Goal: Information Seeking & Learning: Find specific page/section

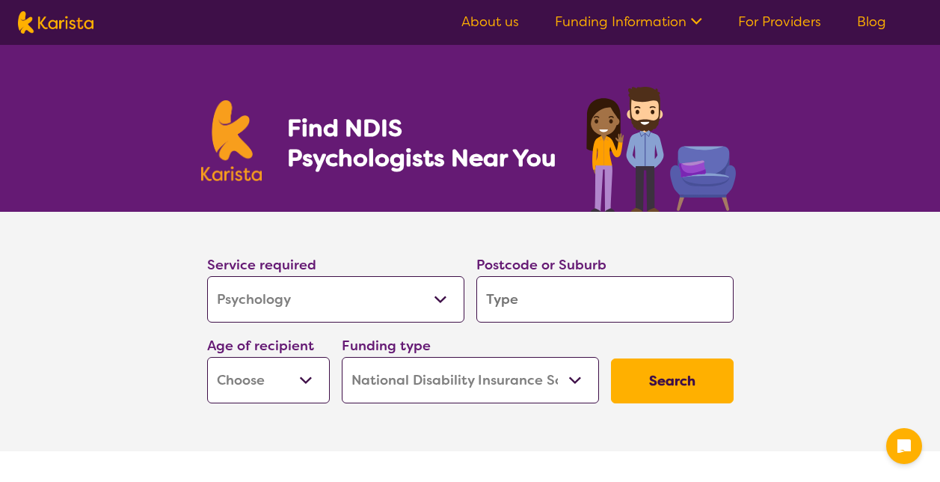
select select "Psychology"
select select "NDIS"
select select "Psychology"
select select "NDIS"
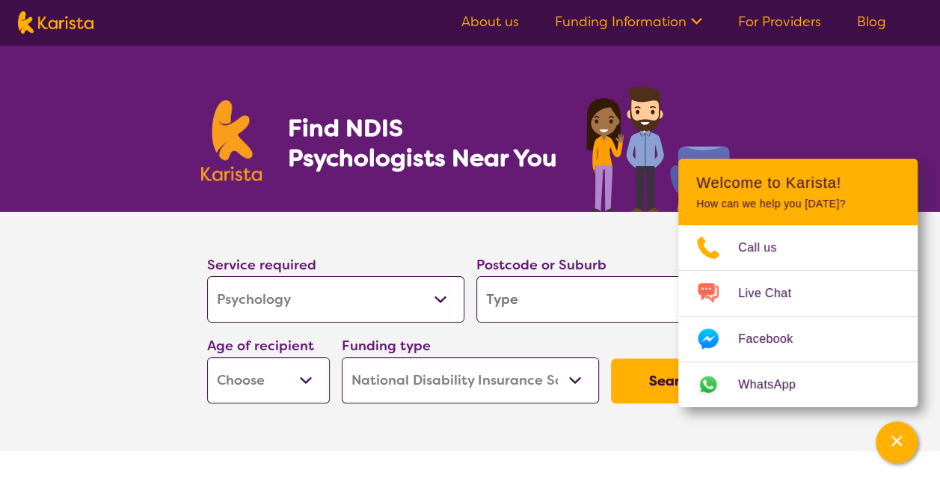
click at [540, 289] on input "search" at bounding box center [604, 299] width 257 height 46
type input "c"
type input "co"
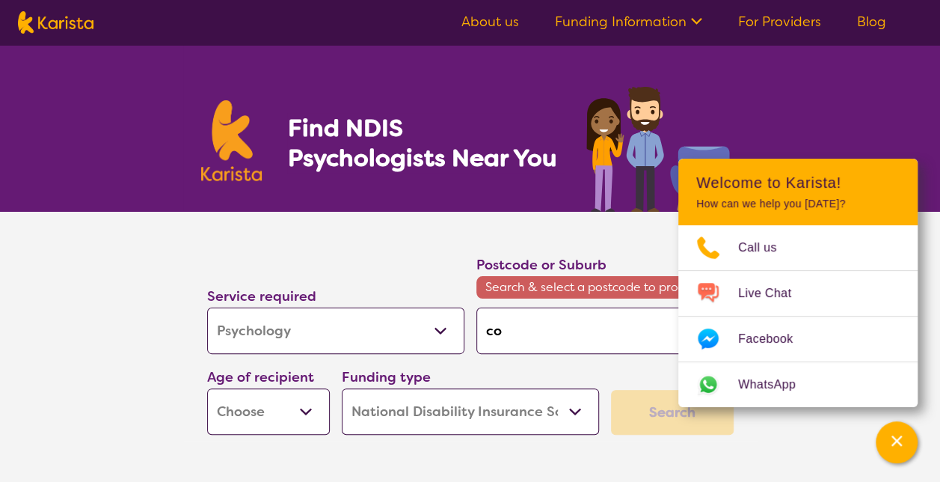
type input "col"
type input "colv"
type input "col"
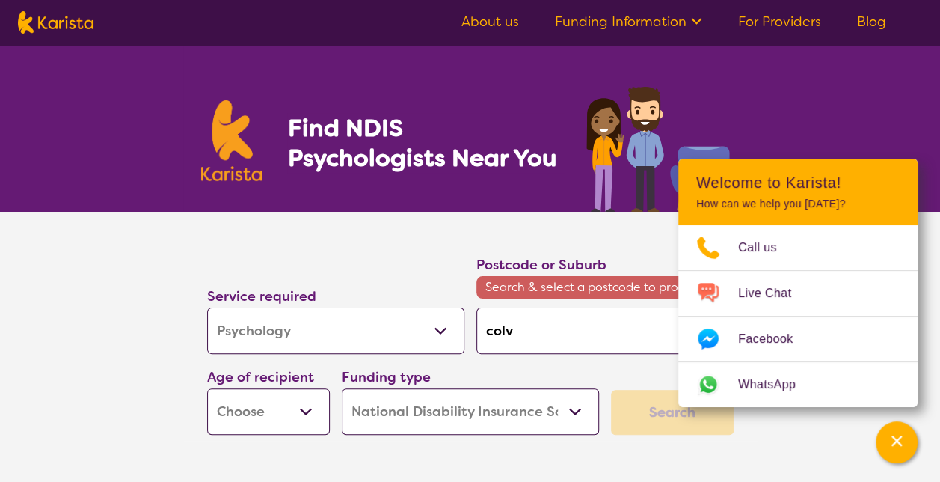
type input "col"
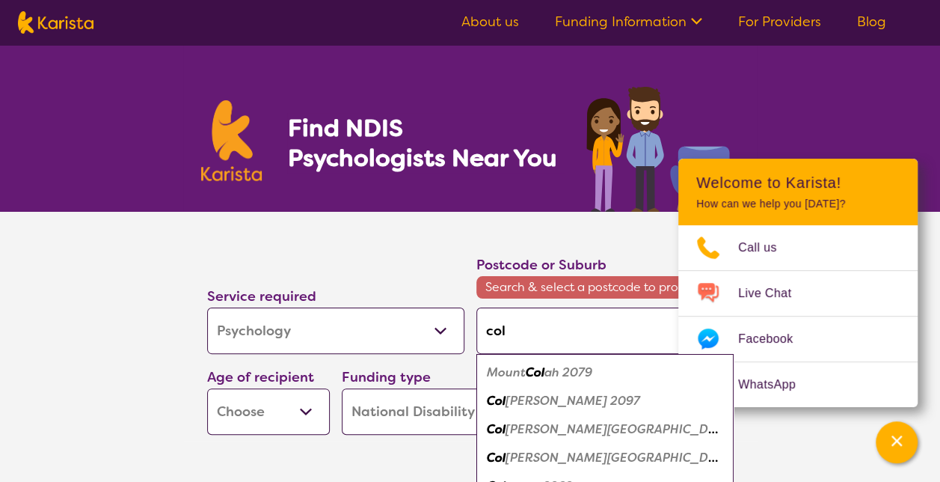
type input "coll"
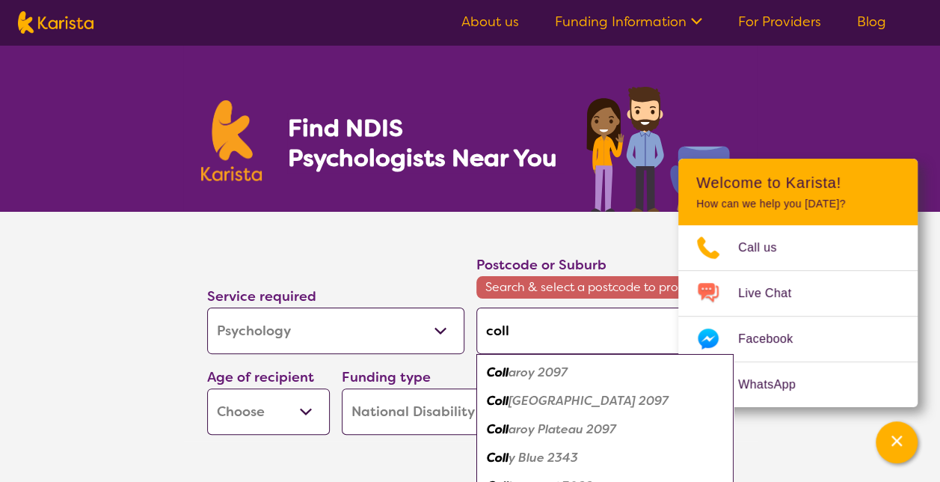
type input "collv"
type input "collve"
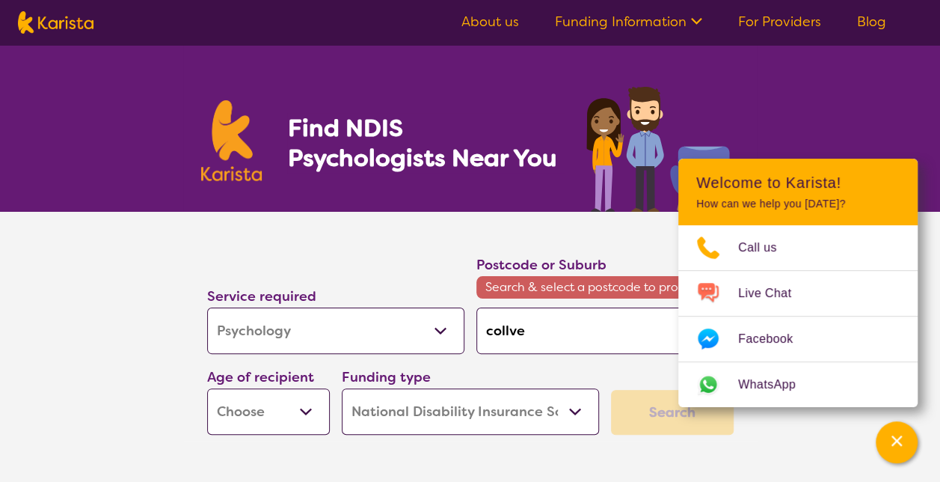
type input "collv"
type input "coll"
type input "col"
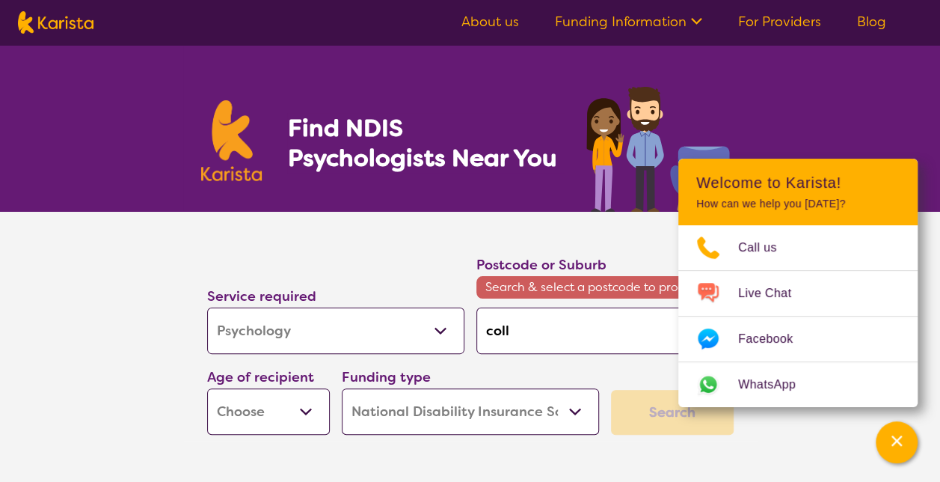
type input "col"
type input "co"
type input "c"
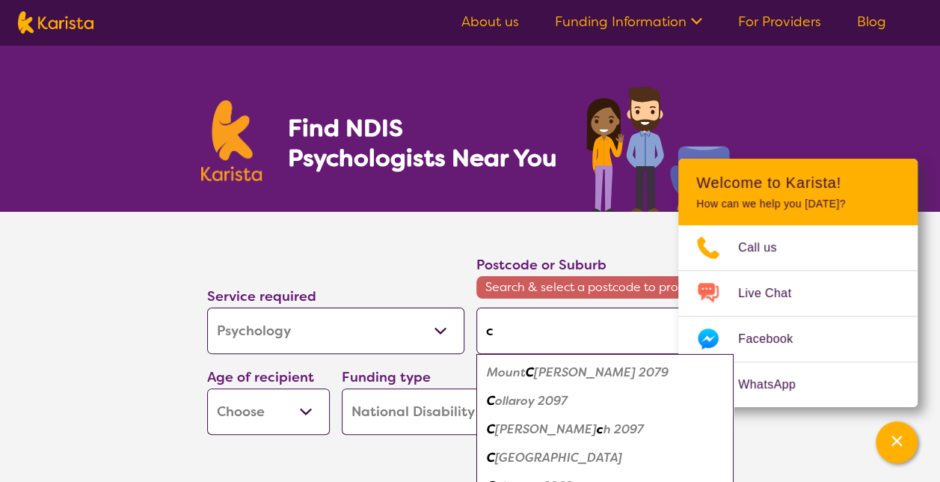
type input "co"
type input "col"
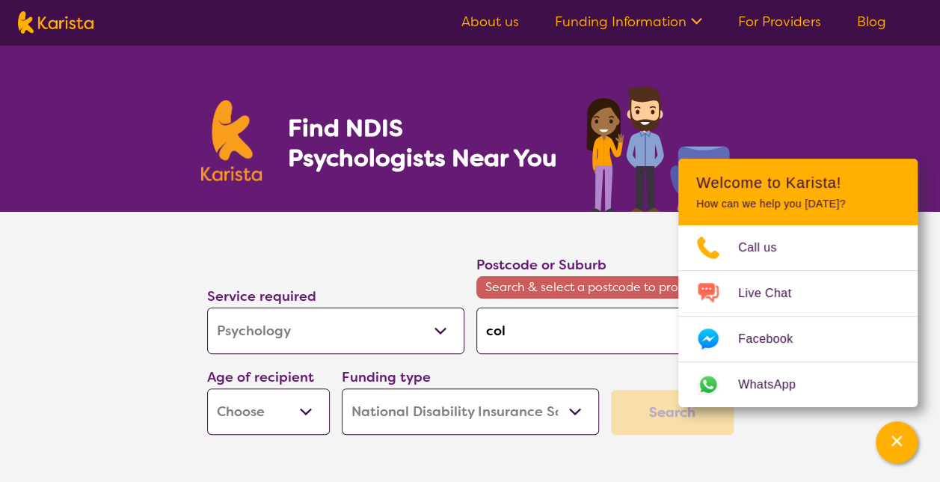
click at [540, 289] on span "Search & select a postcode to proceed" at bounding box center [604, 287] width 257 height 22
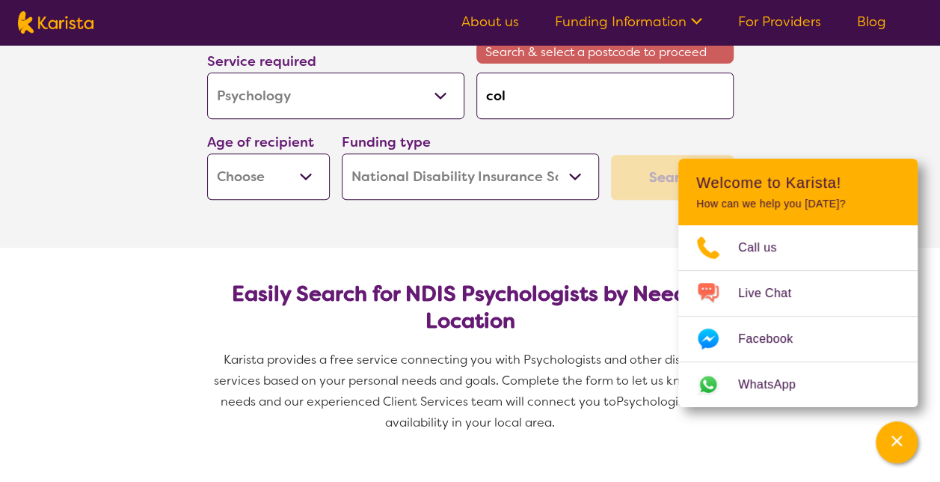
scroll to position [210, 0]
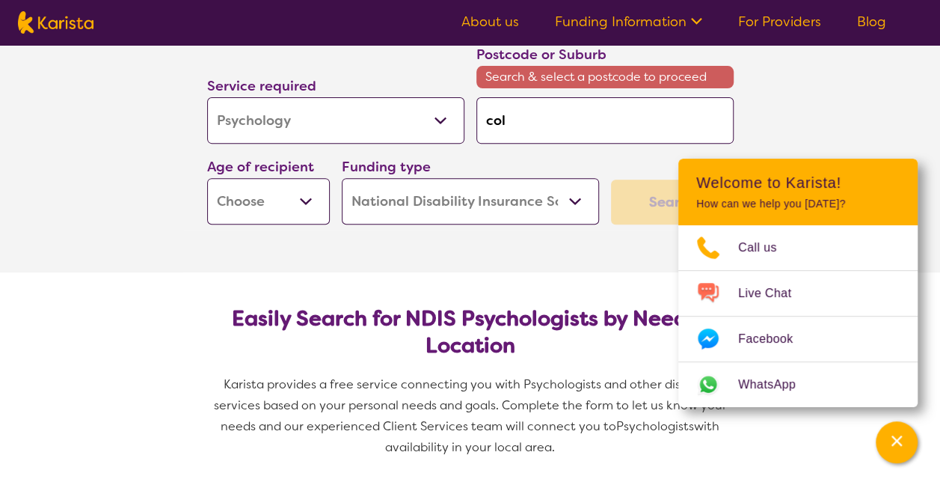
click at [522, 124] on input "col" at bounding box center [604, 120] width 257 height 46
type input "coll"
type input "collv"
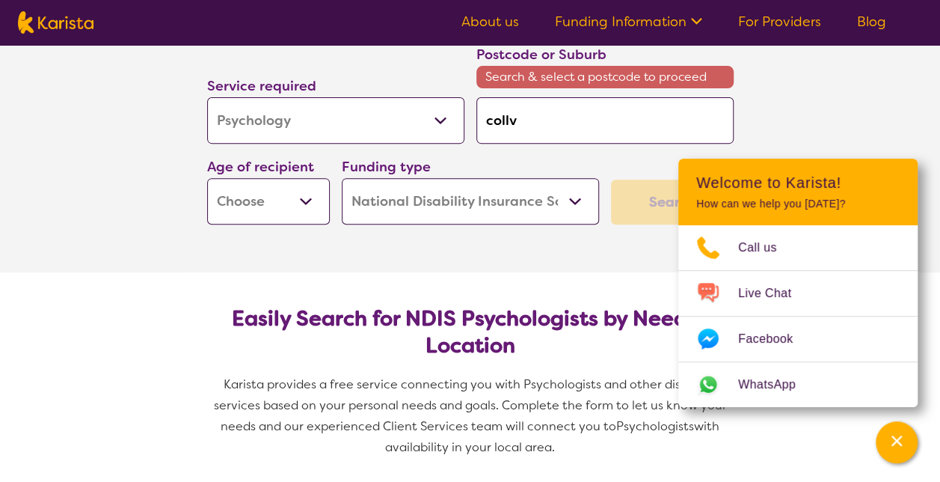
type input "collve"
type input "collvey"
type input "collve"
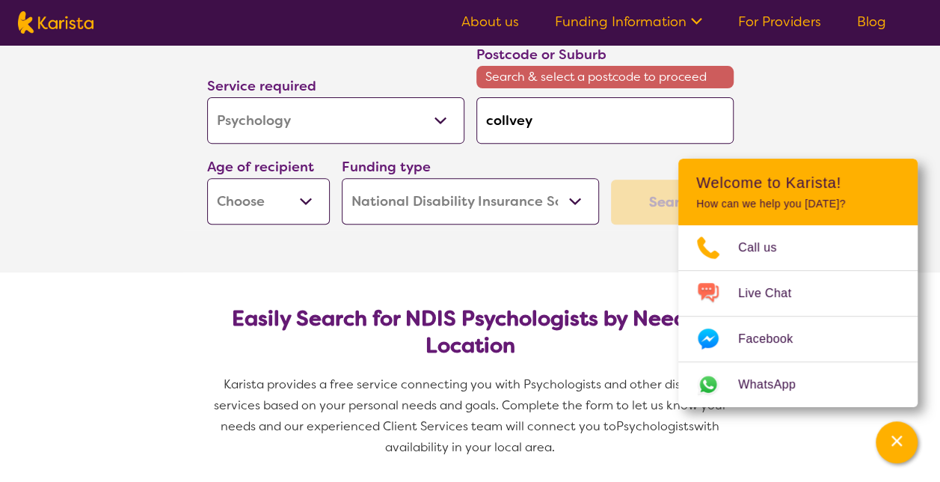
type input "collve"
type input "collv"
type input "coll"
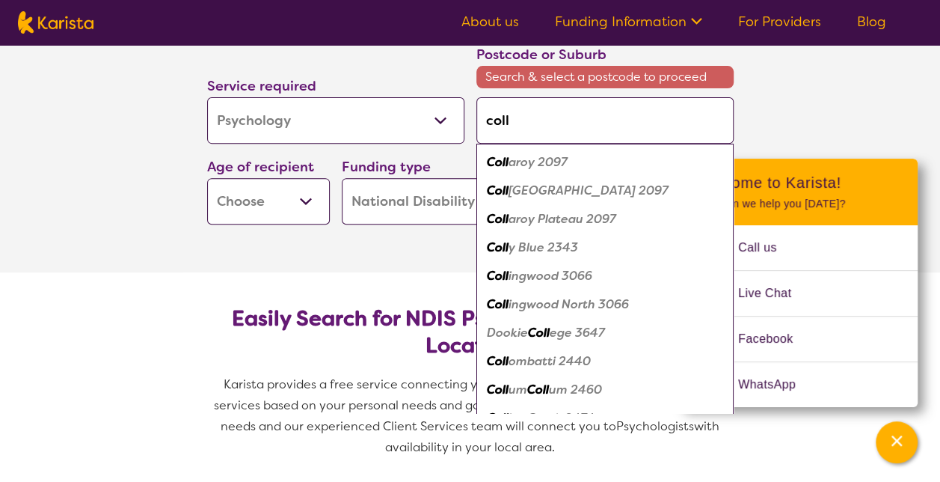
type input "colle"
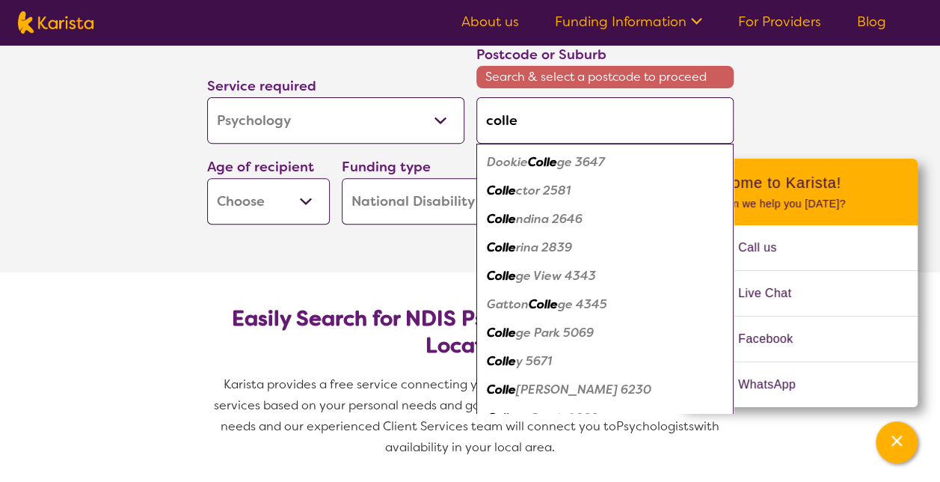
type input "coll"
type input "col"
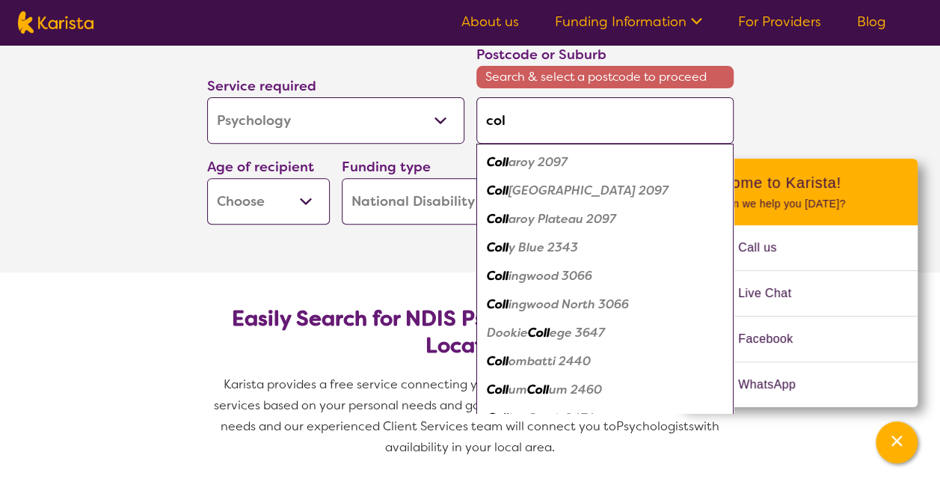
type input "co"
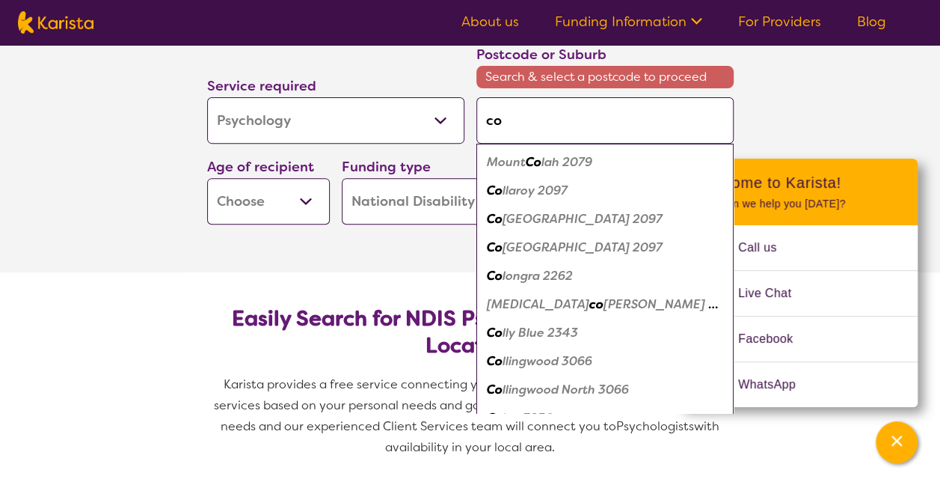
type input "c"
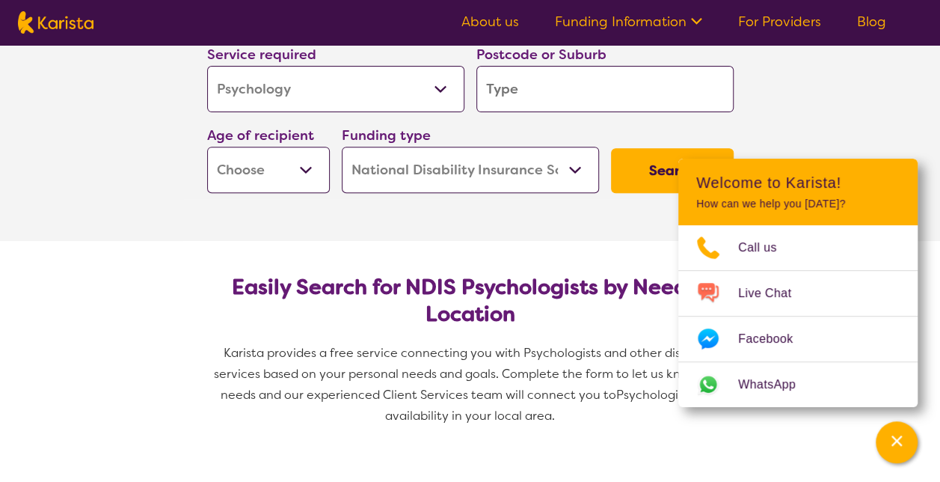
type input "c"
type input "co"
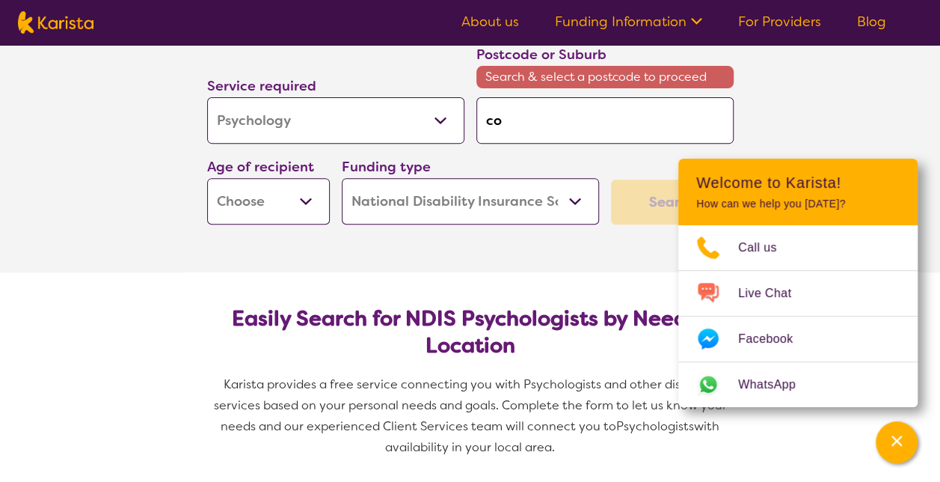
type input "col"
type input "coll"
type input "colle"
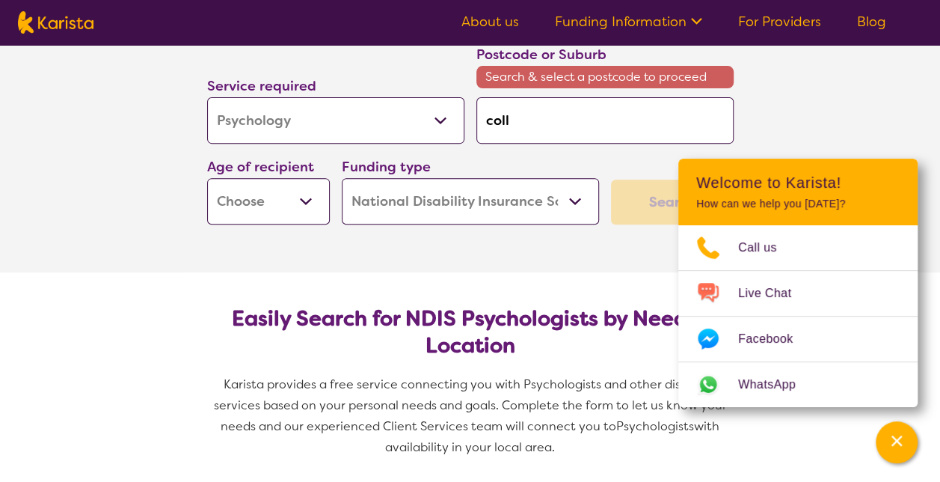
type input "colle"
type input "collev"
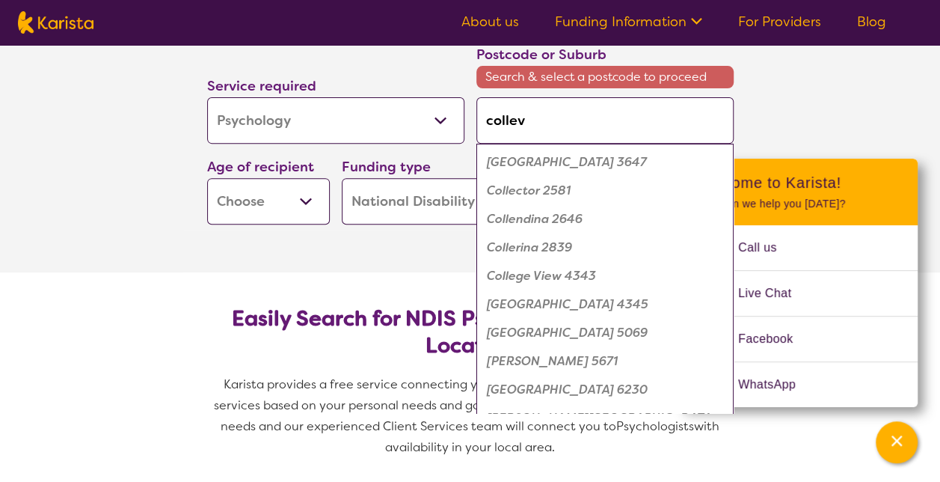
type input "collevy"
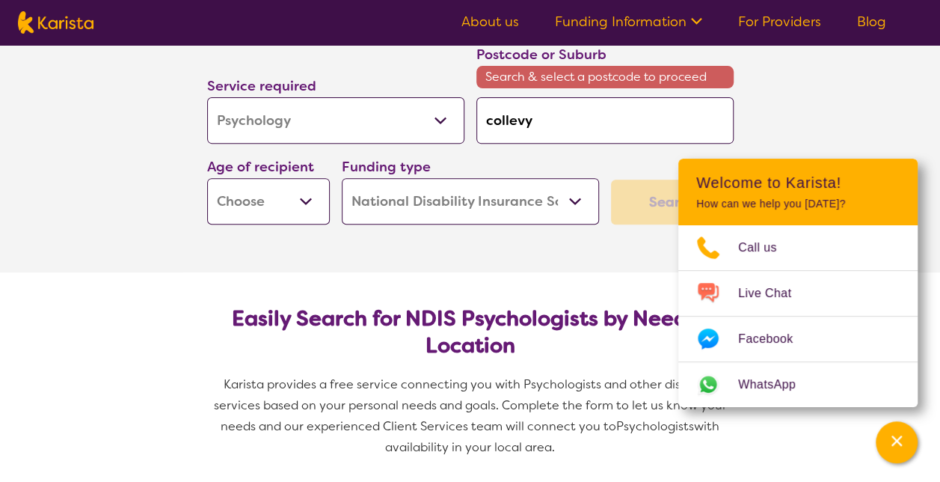
type input "collev"
type input "colle"
type input "coll"
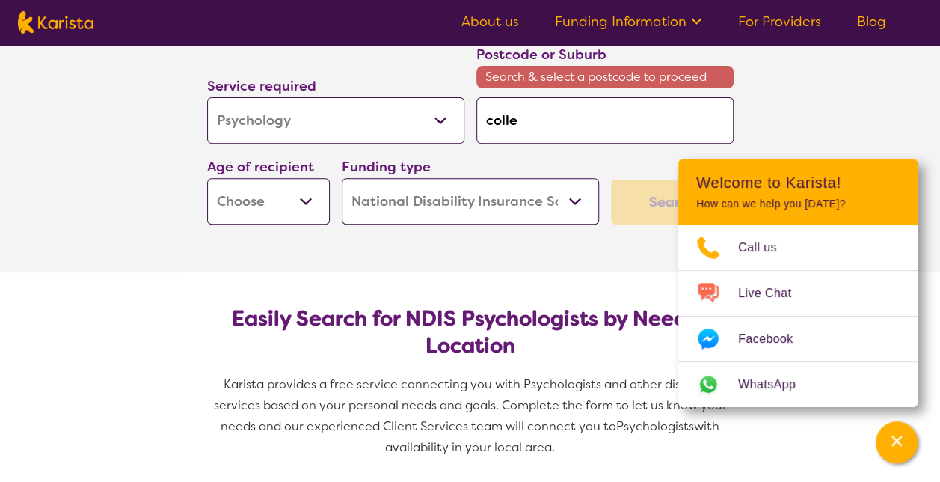
type input "coll"
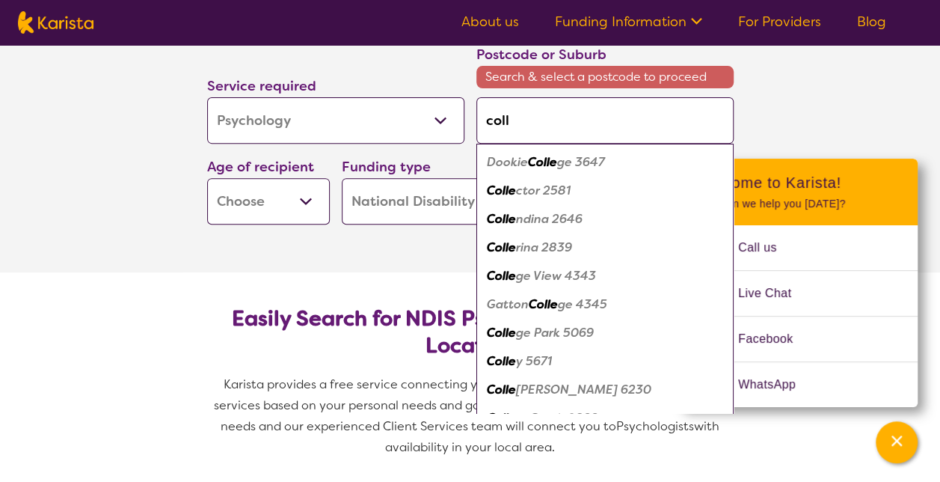
type input "col"
type input "co"
type input "c"
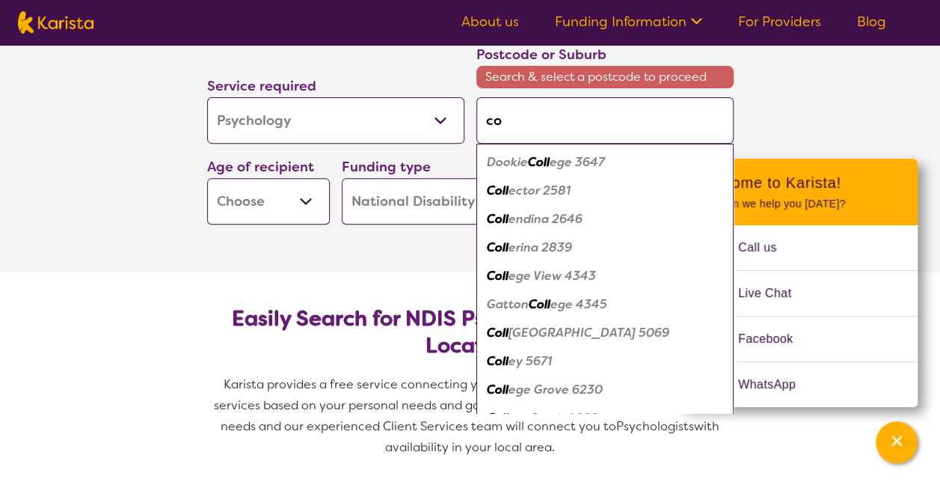
type input "c"
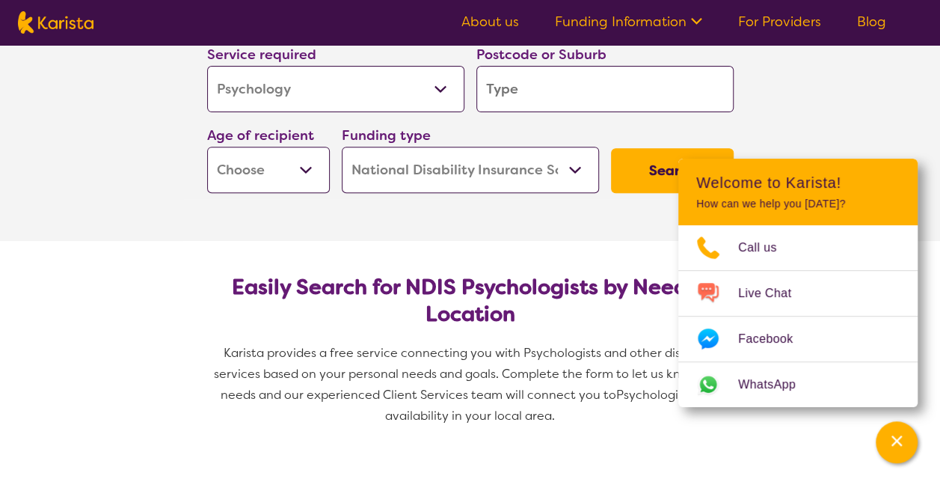
click at [443, 97] on select "Allied Health Assistant Assessment ([MEDICAL_DATA] or [MEDICAL_DATA]) Behaviour…" at bounding box center [335, 89] width 257 height 46
click at [289, 168] on select "Early Childhood - 0 to 9 Child - 10 to 11 Adolescent - 12 to 17 Adult - 18 to 6…" at bounding box center [268, 170] width 123 height 46
click at [457, 232] on section "Service required Allied Health Assistant Assessment ([MEDICAL_DATA] or [MEDICAL…" at bounding box center [470, 120] width 598 height 239
click at [295, 166] on select "Early Childhood - 0 to 9 Child - 10 to 11 Adolescent - 12 to 17 Adult - 18 to 6…" at bounding box center [268, 170] width 123 height 46
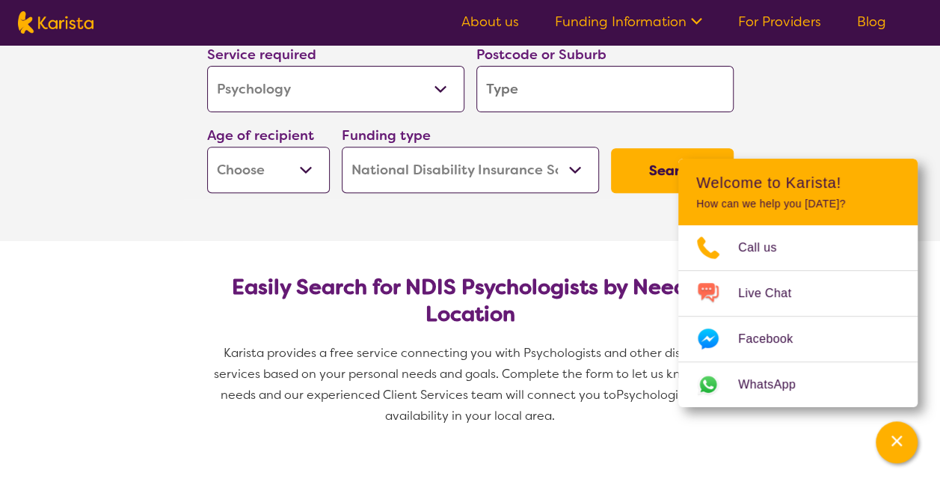
click at [295, 166] on select "Early Childhood - 0 to 9 Child - 10 to 11 Adolescent - 12 to 17 Adult - 18 to 6…" at bounding box center [268, 170] width 123 height 46
click at [441, 213] on section "Service required Allied Health Assistant Assessment ([MEDICAL_DATA] or [MEDICAL…" at bounding box center [470, 120] width 598 height 239
click at [304, 164] on select "Early Childhood - 0 to 9 Child - 10 to 11 Adolescent - 12 to 17 Adult - 18 to 6…" at bounding box center [268, 170] width 123 height 46
select select "AD"
click at [207, 147] on select "Early Childhood - 0 to 9 Child - 10 to 11 Adolescent - 12 to 17 Adult - 18 to 6…" at bounding box center [268, 170] width 123 height 46
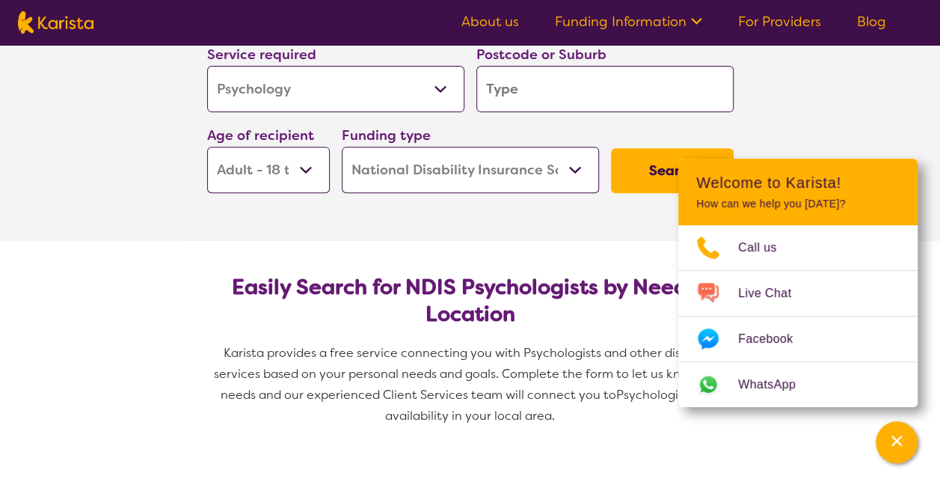
select select "AD"
click at [586, 86] on input "search" at bounding box center [604, 89] width 257 height 46
type input "r"
type input "ra"
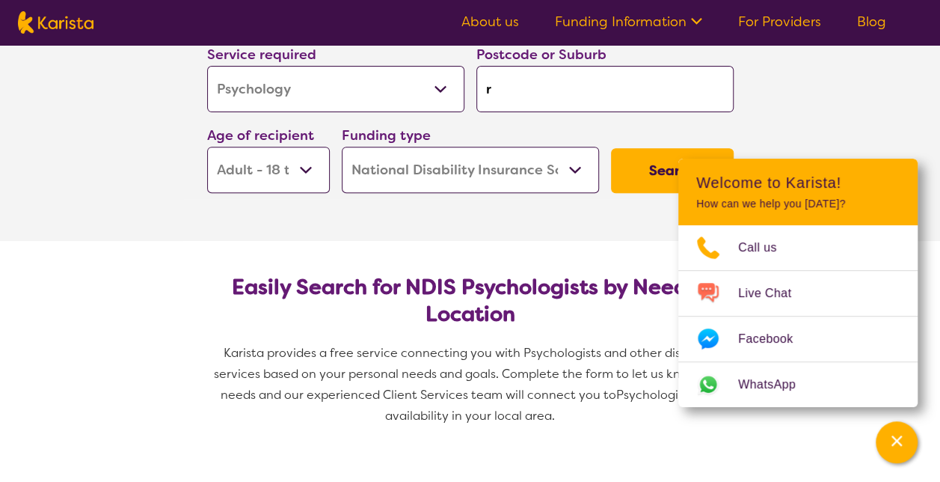
type input "ra"
type input "ran"
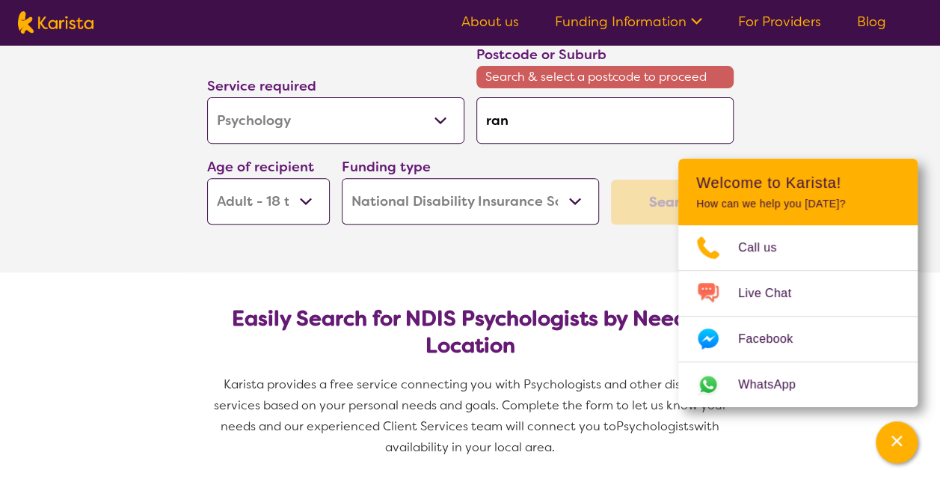
type input "rand"
type input "randw"
type input "randwi"
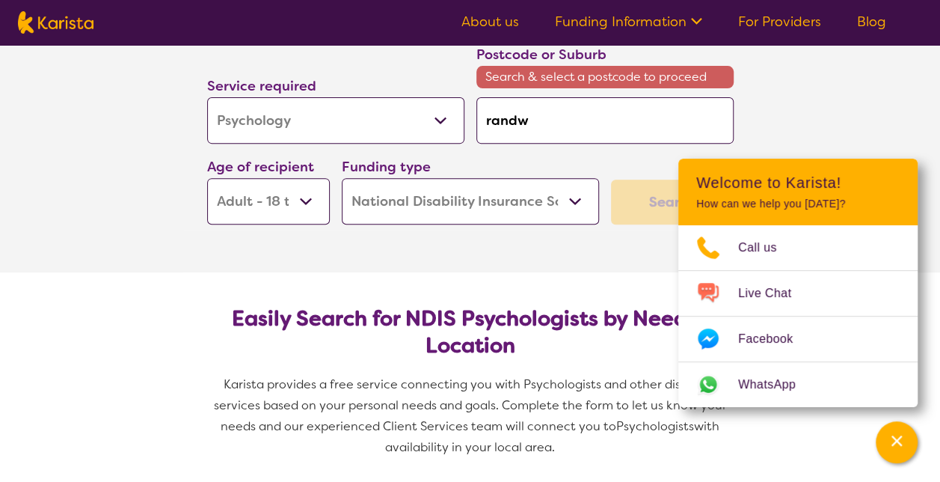
type input "randwi"
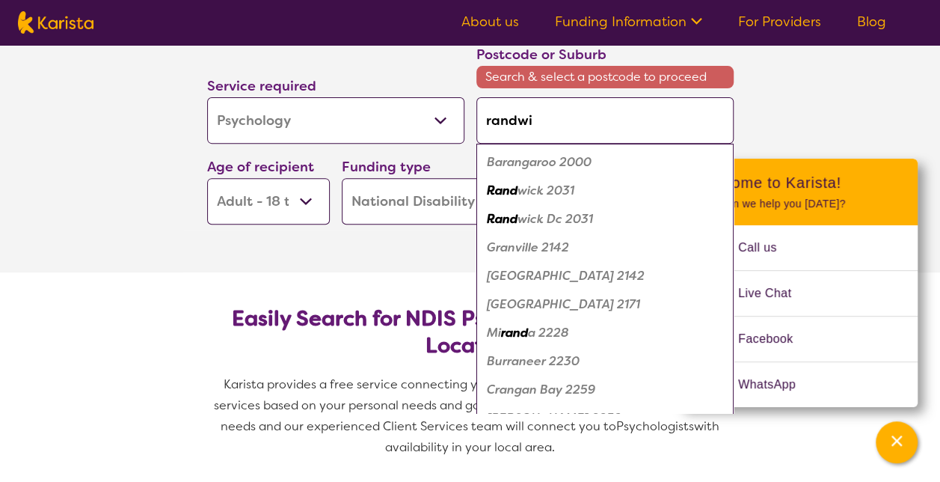
type input "randwic"
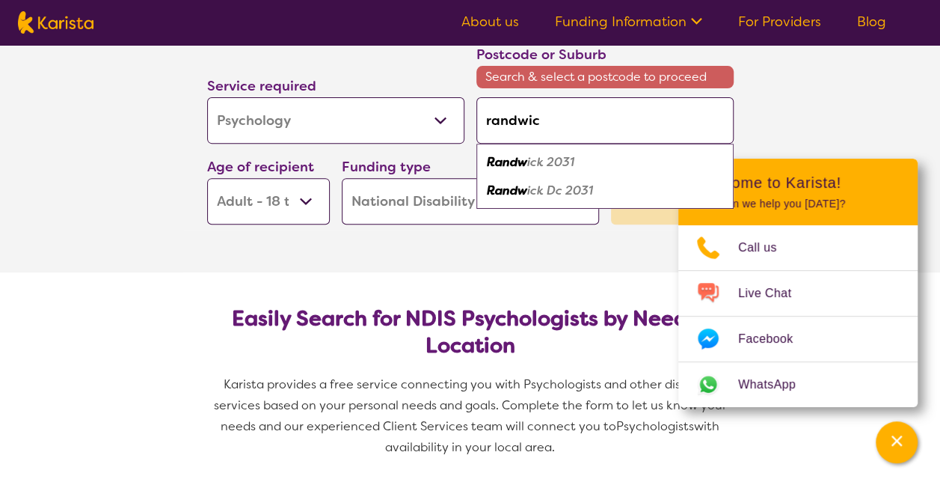
type input "randwick"
click at [595, 158] on div "Randwick 2031" at bounding box center [605, 162] width 242 height 28
type input "2031"
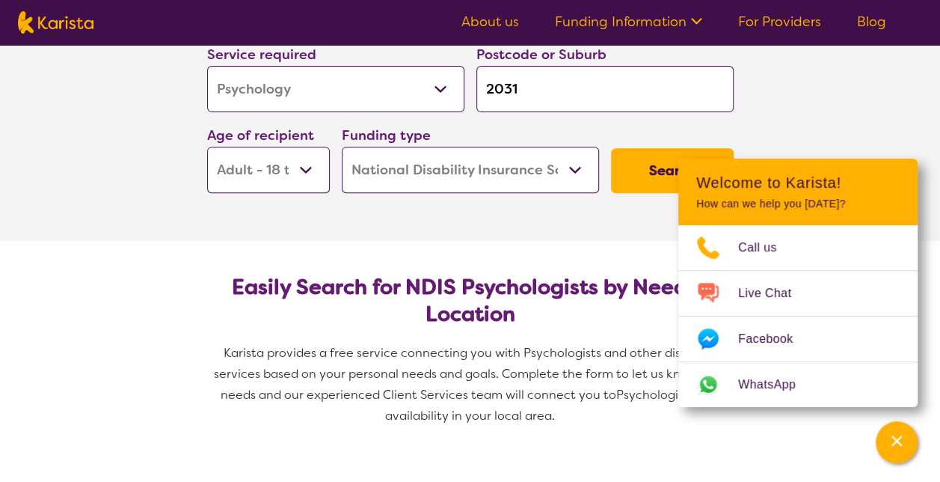
click at [648, 168] on button "Search" at bounding box center [672, 170] width 123 height 45
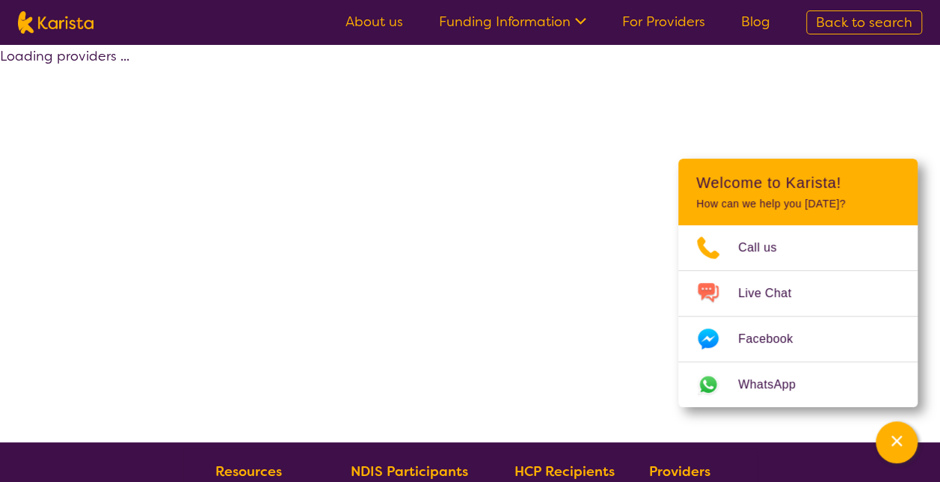
select select "by_score"
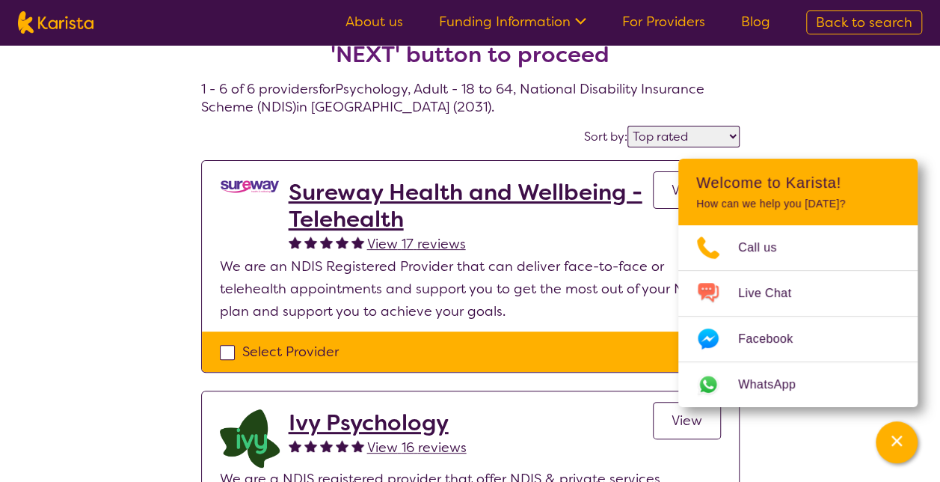
scroll to position [12, 0]
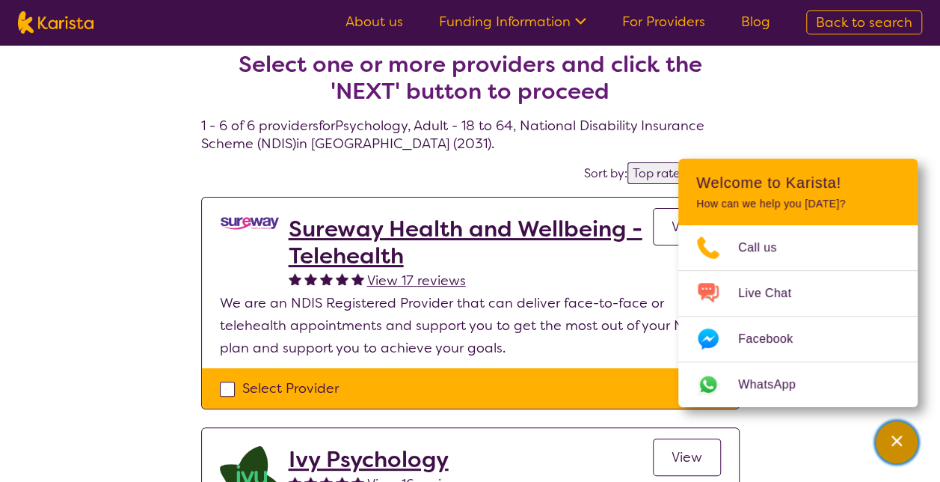
click at [903, 444] on icon "Channel Menu" at bounding box center [896, 440] width 15 height 15
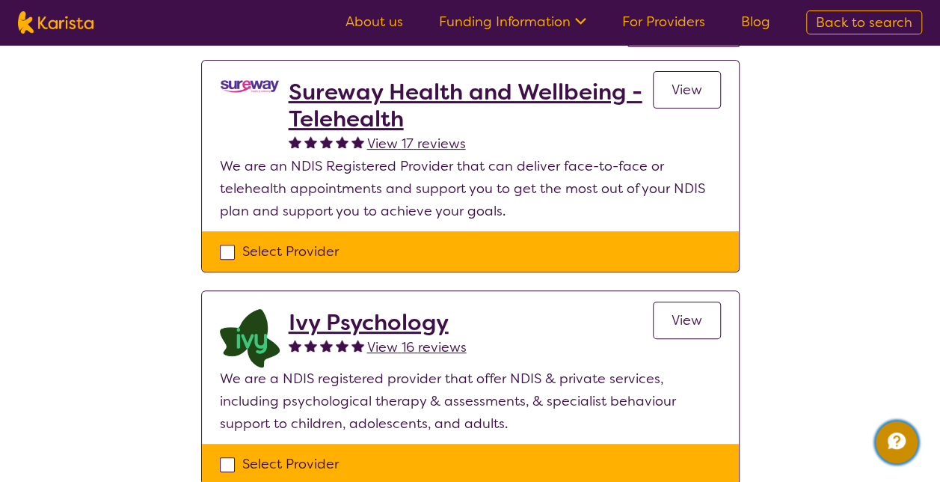
scroll to position [0, 0]
